Goal: Transaction & Acquisition: Purchase product/service

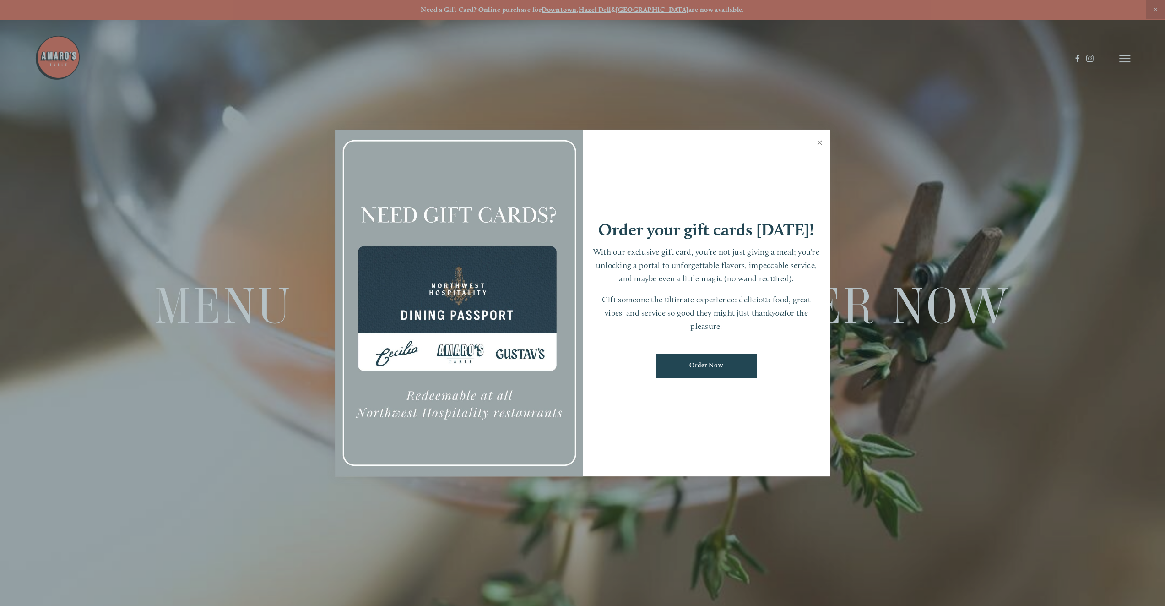
click at [823, 139] on link "Close" at bounding box center [820, 144] width 18 height 26
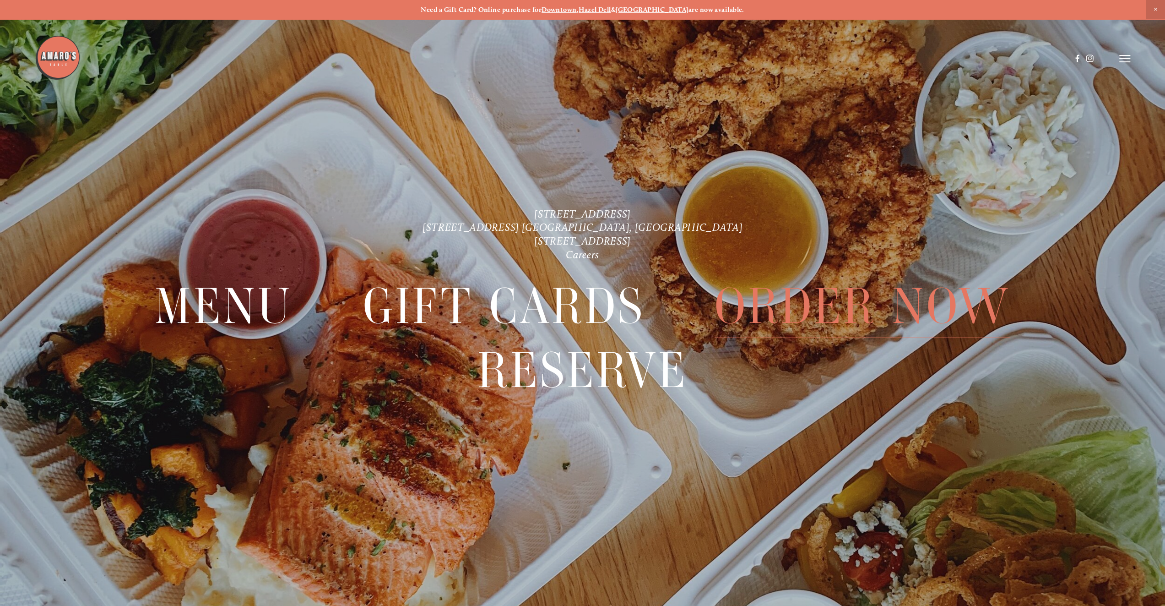
click at [816, 291] on span "Order Now" at bounding box center [863, 306] width 296 height 64
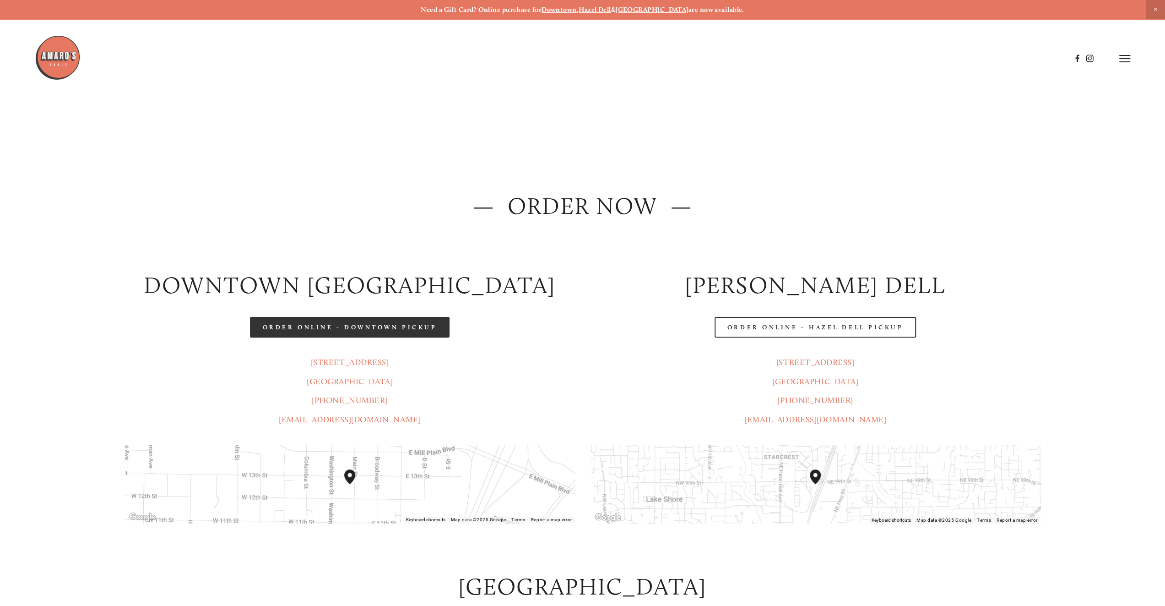
click at [397, 326] on link "Order Online - Downtown pickup" at bounding box center [350, 327] width 200 height 21
